Goal: Task Accomplishment & Management: Manage account settings

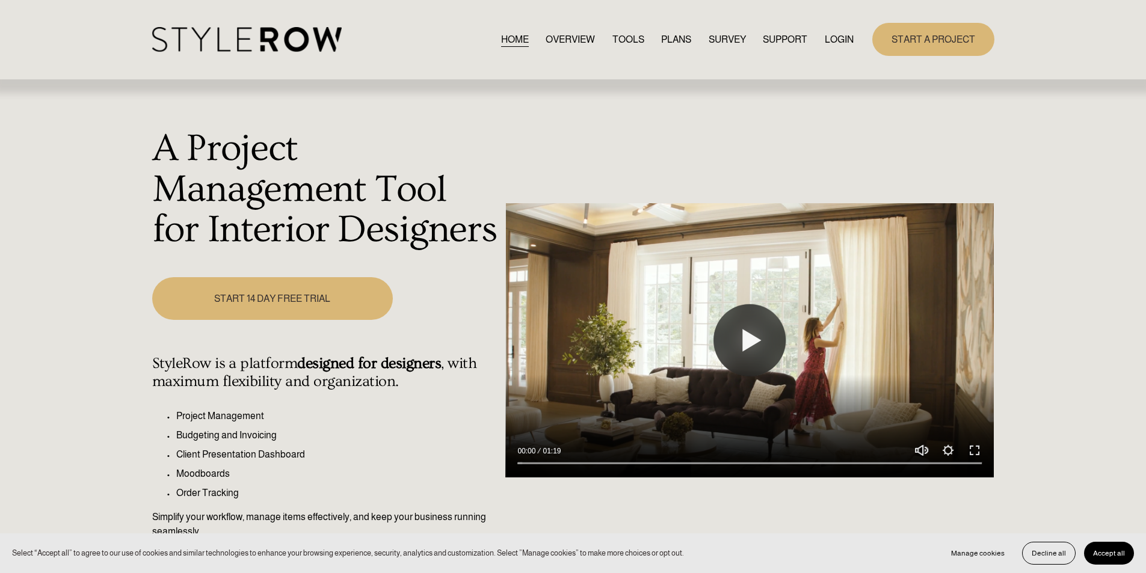
click at [843, 42] on link "LOGIN" at bounding box center [839, 39] width 29 height 16
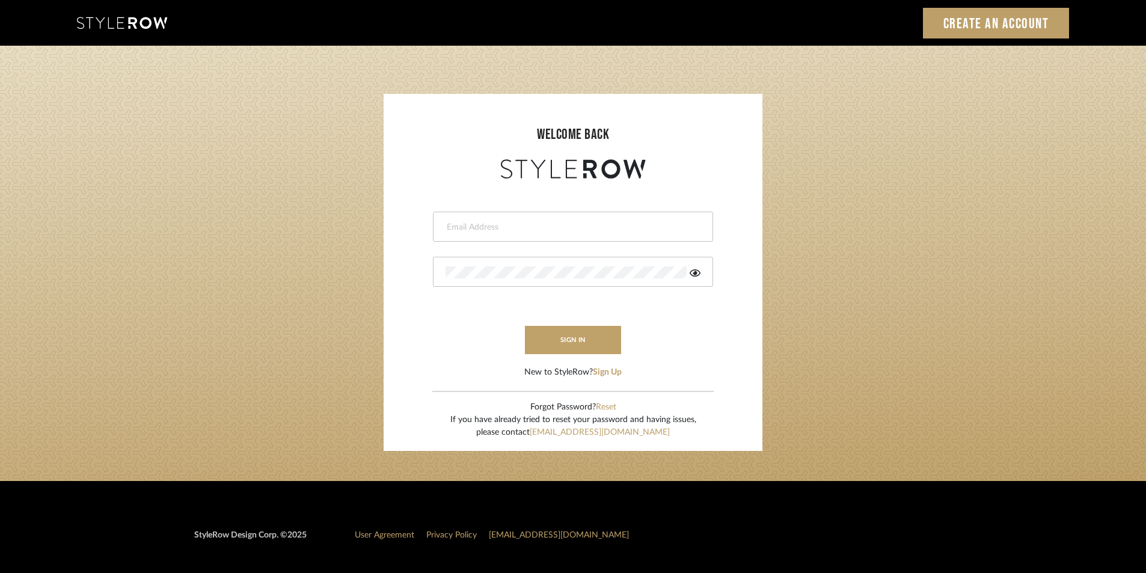
click at [690, 276] on icon at bounding box center [695, 273] width 11 height 10
click at [525, 235] on div at bounding box center [573, 227] width 280 height 30
paste input "[EMAIL_ADDRESS][PERSON_NAME][DOMAIN_NAME]"
click at [574, 338] on button "sign in" at bounding box center [573, 340] width 96 height 28
click at [562, 331] on button "sign in" at bounding box center [573, 340] width 96 height 28
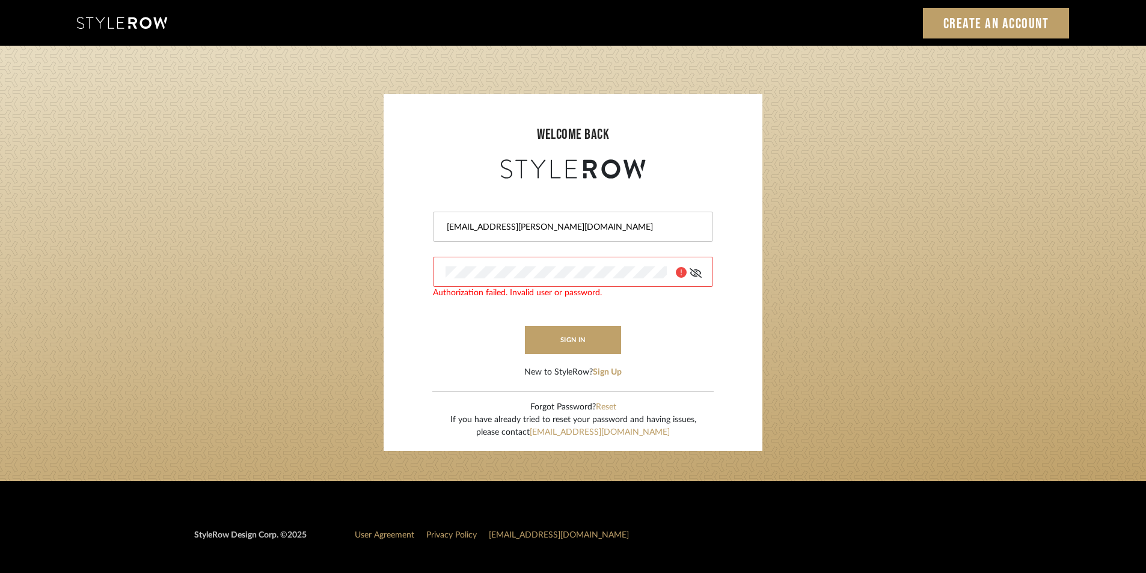
click at [697, 266] on fa-icon at bounding box center [695, 272] width 11 height 12
click at [447, 223] on input "[EMAIL_ADDRESS][PERSON_NAME][DOMAIN_NAME]" at bounding box center [572, 227] width 252 height 12
type input "[EMAIL_ADDRESS][PERSON_NAME][DOMAIN_NAME]"
click at [543, 336] on button "sign in" at bounding box center [573, 340] width 96 height 28
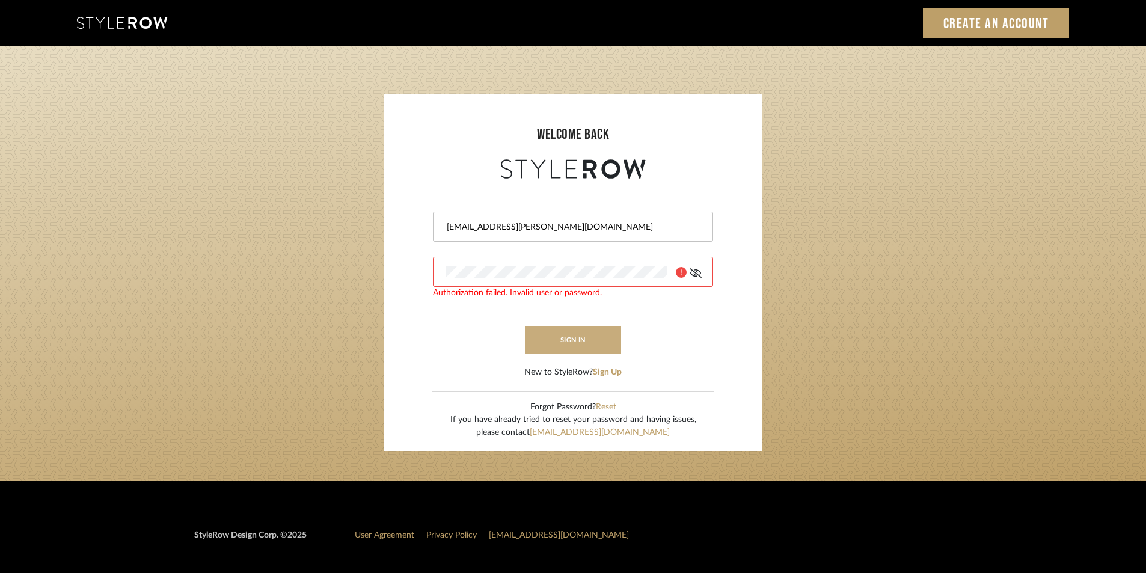
click at [573, 345] on button "sign in" at bounding box center [573, 340] width 96 height 28
click at [604, 347] on button "sign in" at bounding box center [573, 340] width 96 height 28
click at [443, 271] on div at bounding box center [573, 272] width 280 height 30
